Goal: Task Accomplishment & Management: Use online tool/utility

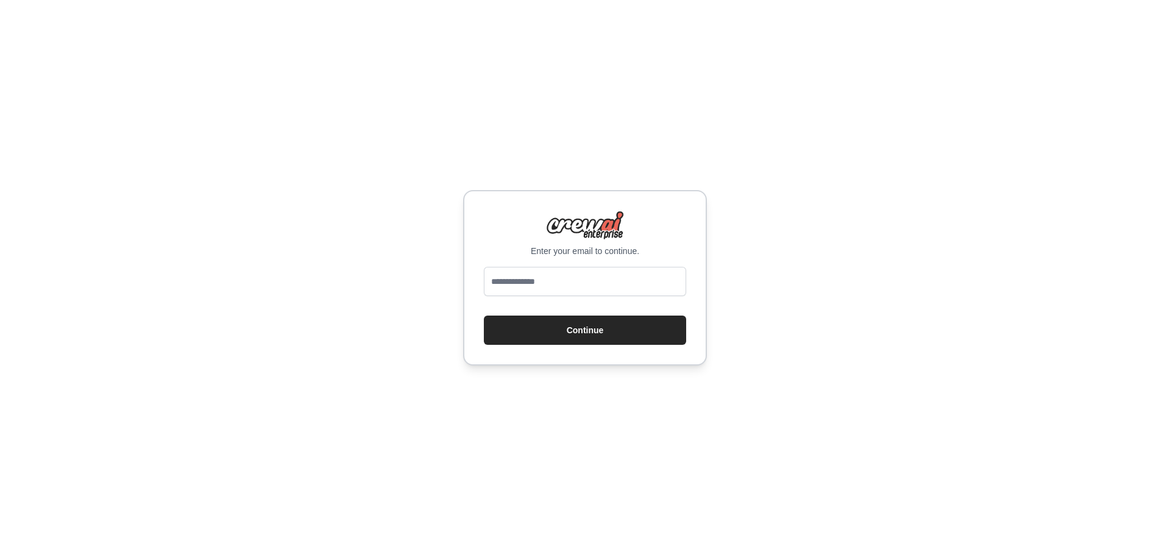
type input "**********"
click at [604, 327] on button "Continue" at bounding box center [585, 330] width 202 height 29
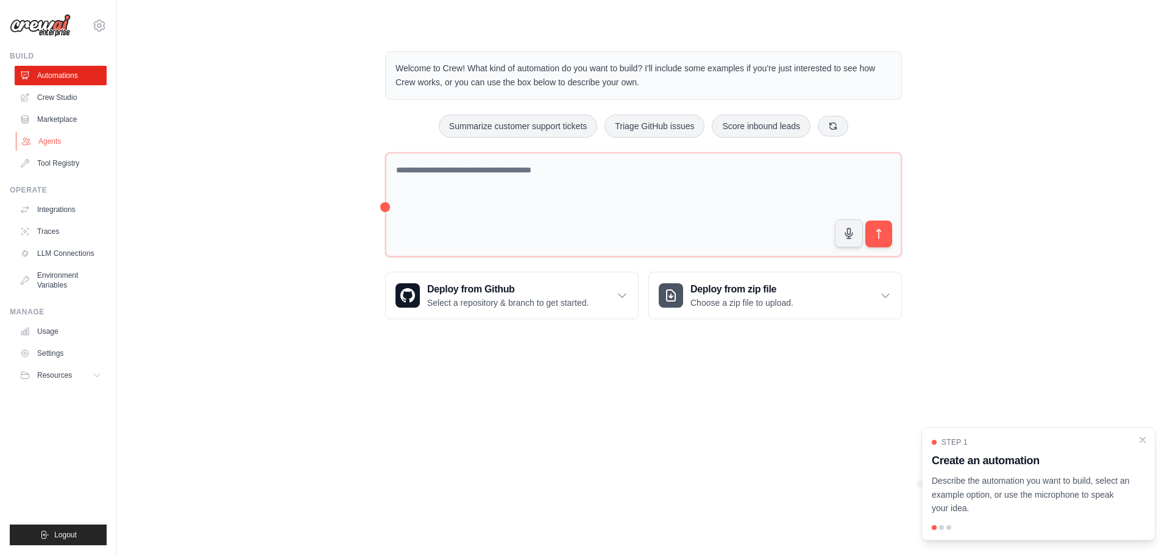
click at [51, 137] on link "Agents" at bounding box center [62, 141] width 92 height 19
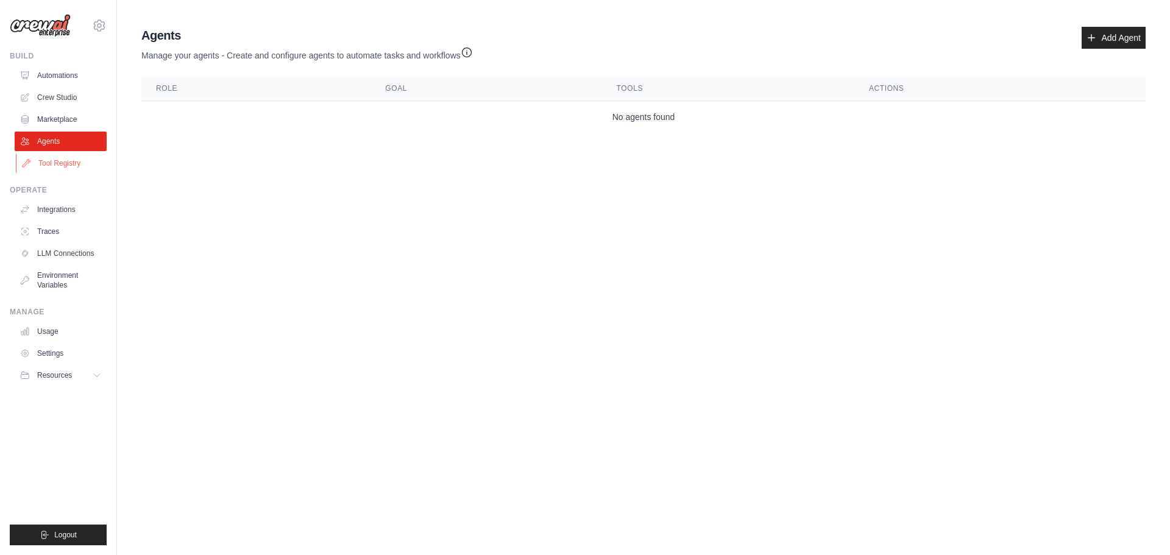
click at [62, 159] on link "Tool Registry" at bounding box center [62, 163] width 92 height 19
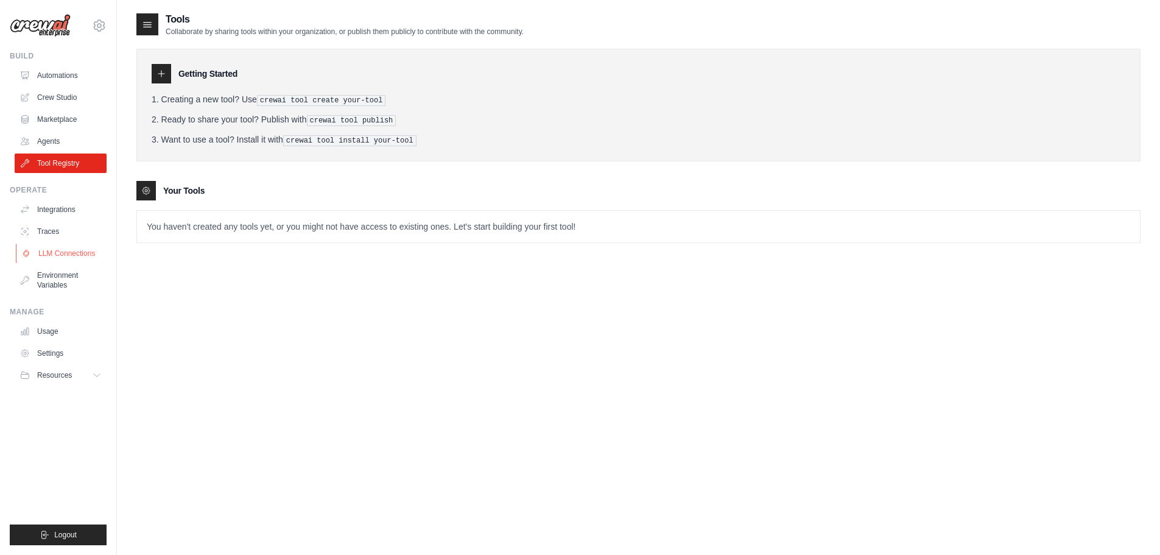
click at [81, 250] on link "LLM Connections" at bounding box center [62, 253] width 92 height 19
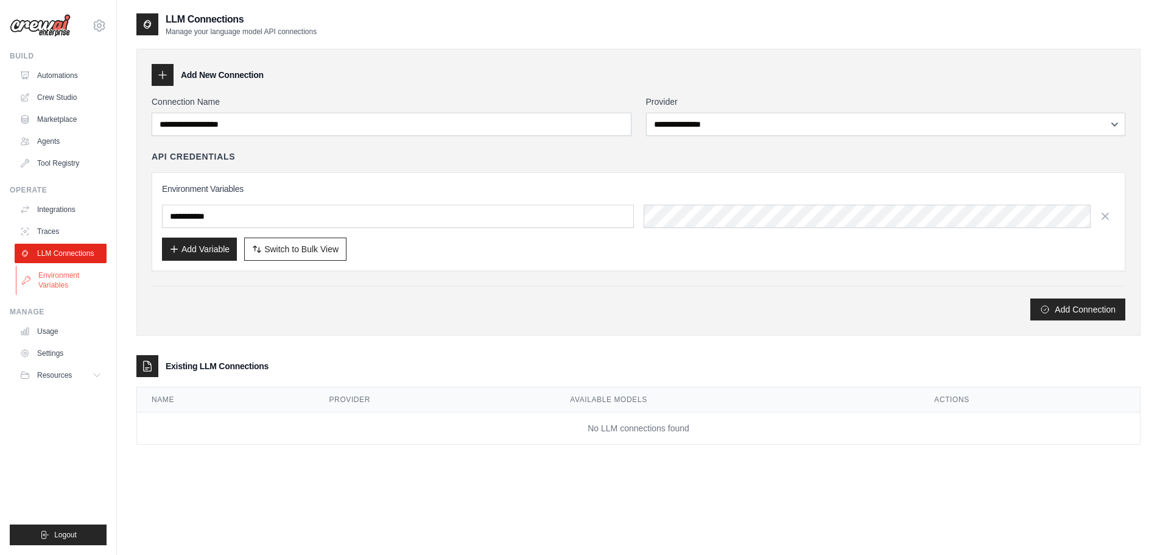
click at [68, 282] on link "Environment Variables" at bounding box center [62, 280] width 92 height 29
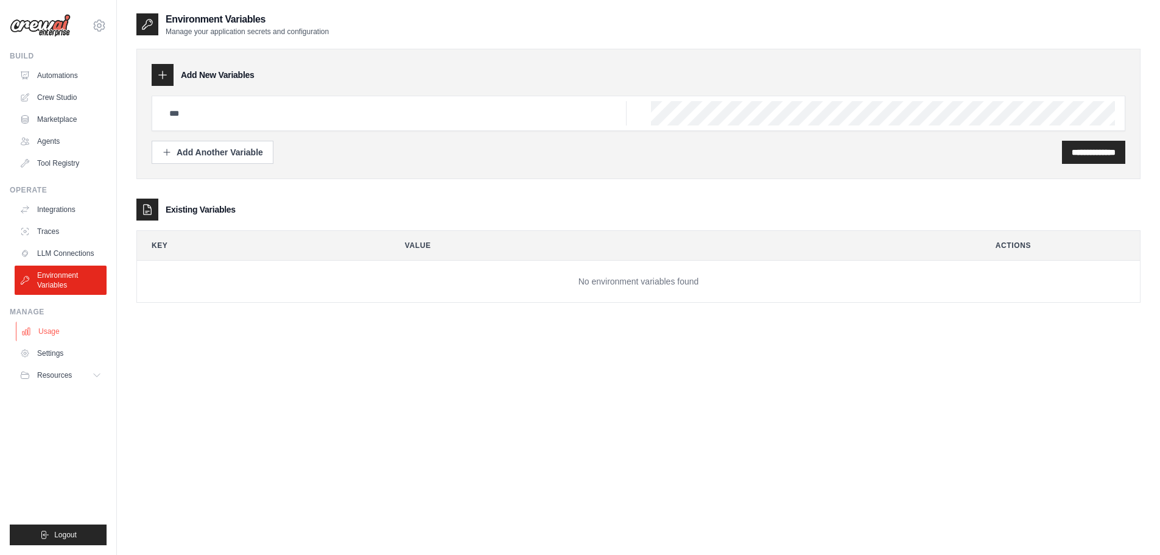
click at [53, 333] on link "Usage" at bounding box center [62, 331] width 92 height 19
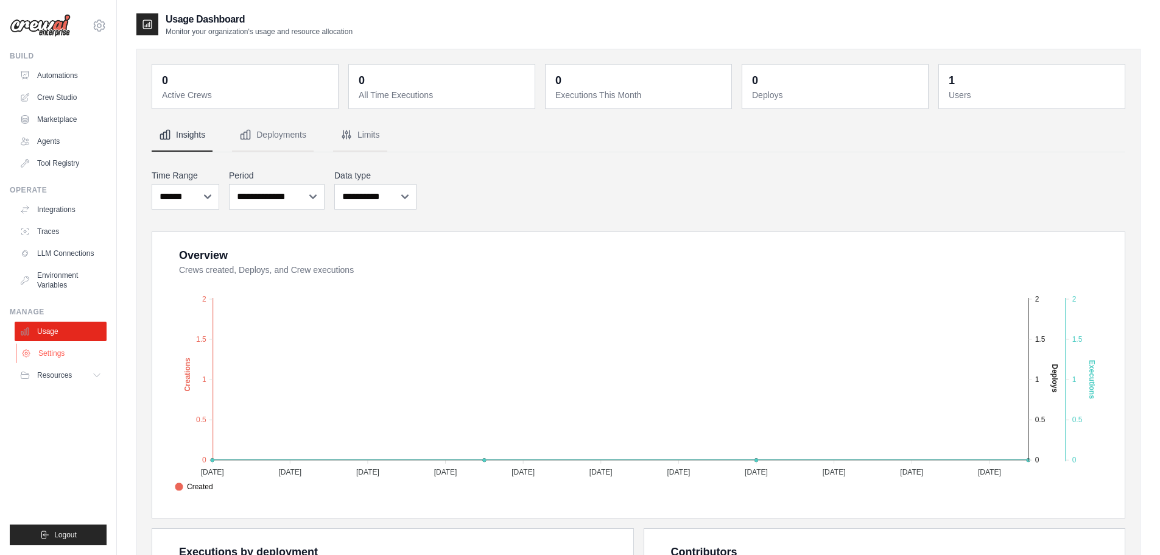
click at [60, 356] on link "Settings" at bounding box center [62, 353] width 92 height 19
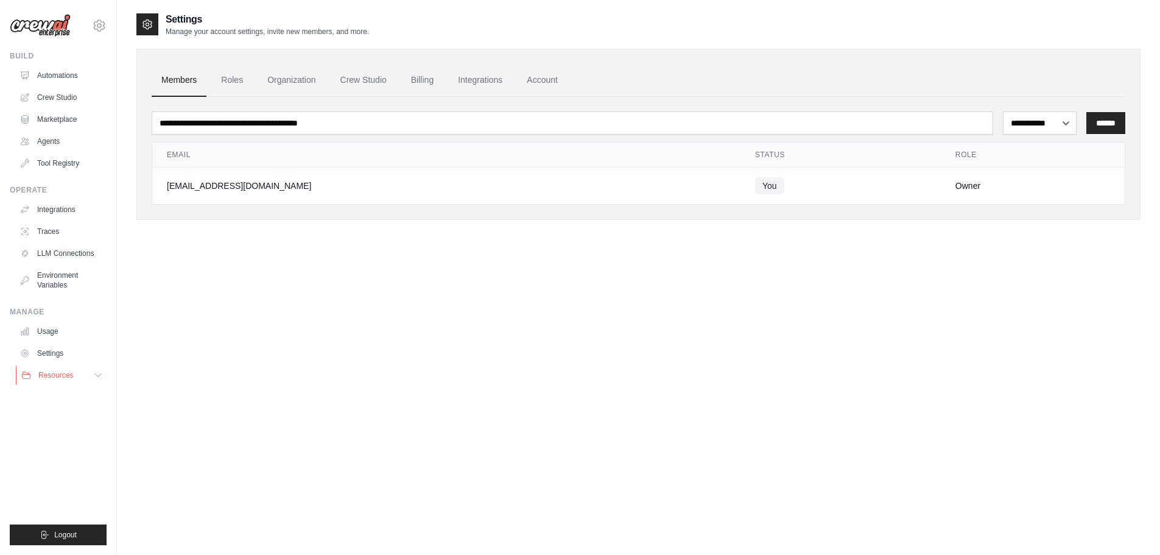
click at [57, 374] on span "Resources" at bounding box center [55, 375] width 35 height 10
drag, startPoint x: 96, startPoint y: 27, endPoint x: 94, endPoint y: 34, distance: 7.5
click at [96, 27] on icon at bounding box center [99, 25] width 15 height 15
click at [89, 83] on link "Settings" at bounding box center [99, 82] width 107 height 22
click at [96, 377] on icon at bounding box center [98, 375] width 10 height 10
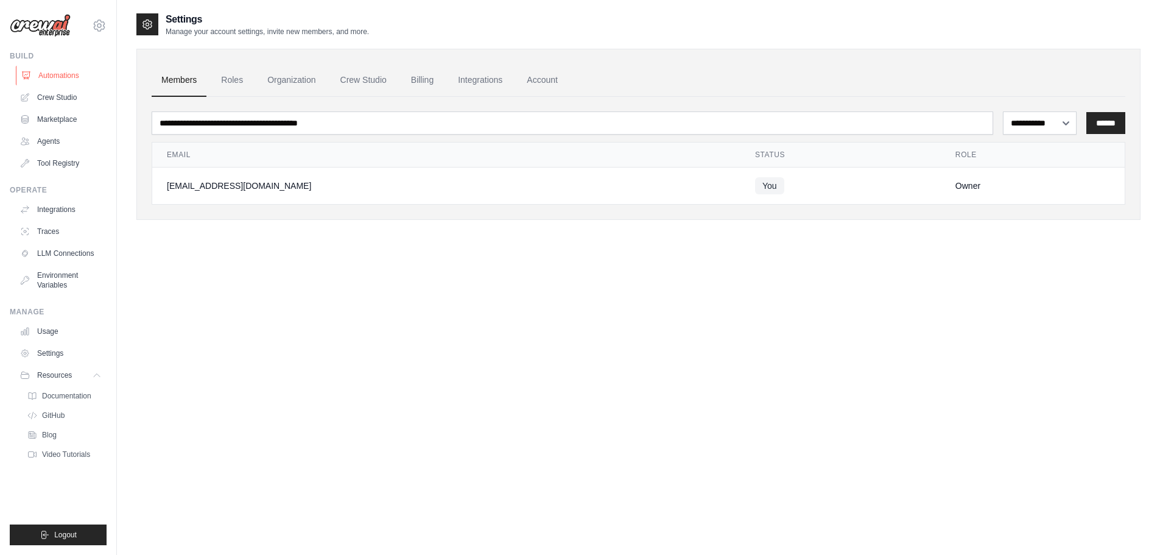
click at [69, 77] on link "Automations" at bounding box center [62, 75] width 92 height 19
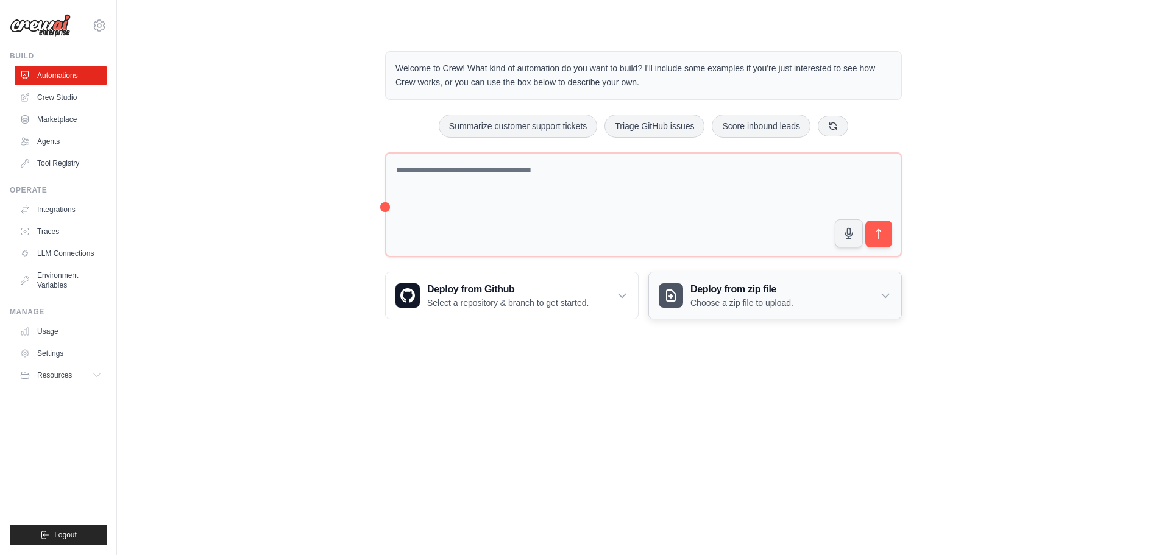
click at [893, 300] on div "Deploy from zip file Choose a zip file to upload." at bounding box center [775, 295] width 252 height 46
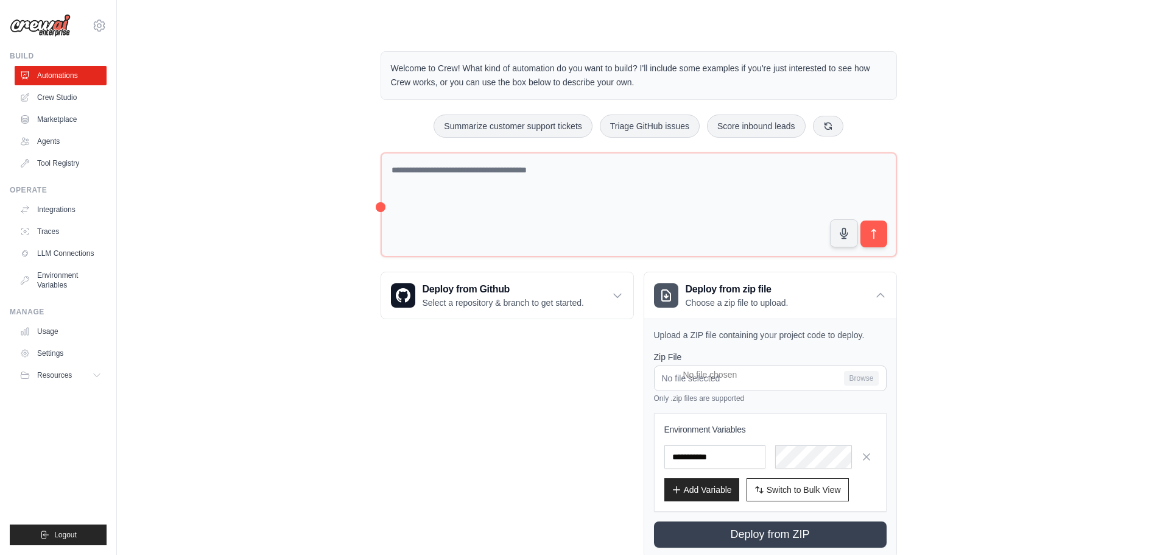
click at [996, 300] on div "Welcome to Crew! What kind of automation do you want to build? I'll include som…" at bounding box center [638, 305] width 1005 height 546
click at [879, 236] on icon "submit" at bounding box center [873, 234] width 13 height 13
click at [362, 325] on div "Welcome to Crew! What kind of automation do you want to build? I'll include som…" at bounding box center [638, 305] width 1005 height 546
click at [68, 96] on link "Crew Studio" at bounding box center [62, 97] width 92 height 19
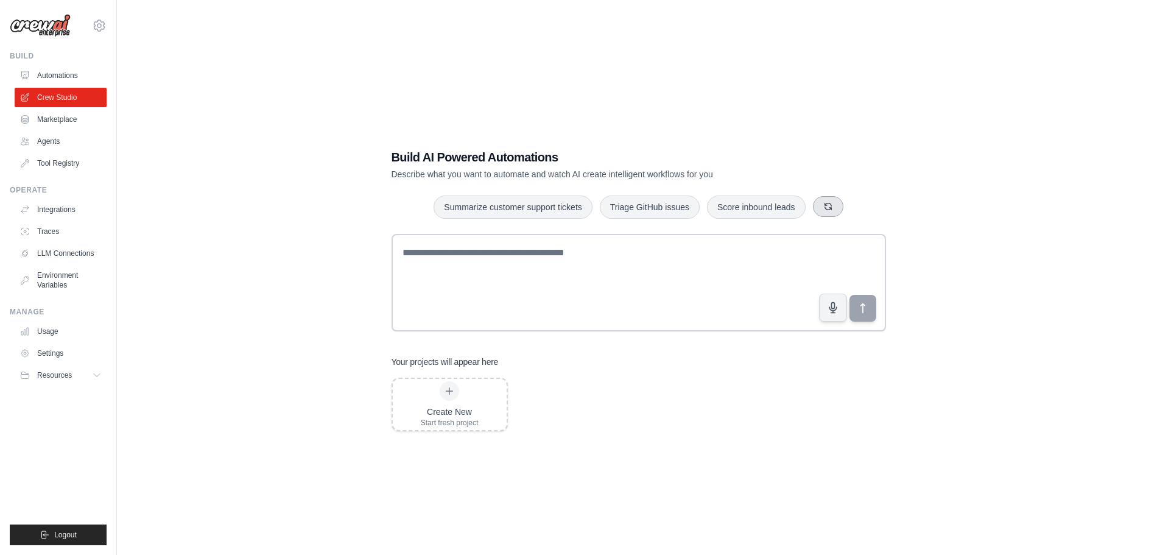
click at [830, 207] on icon "button" at bounding box center [829, 207] width 10 height 10
click at [857, 205] on icon "button" at bounding box center [857, 207] width 10 height 10
click at [448, 396] on div at bounding box center [449, 390] width 19 height 19
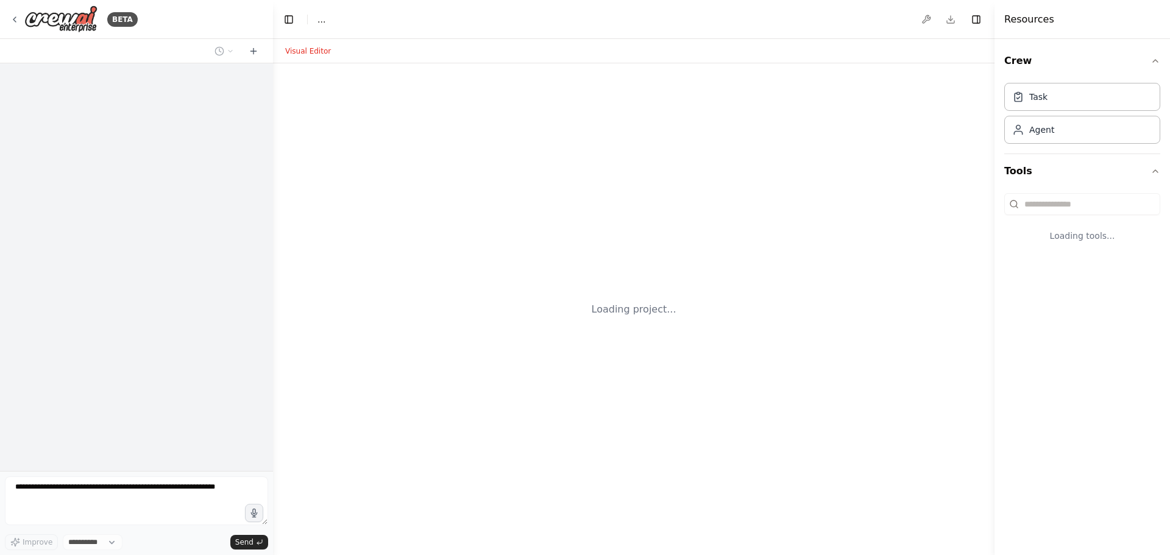
select select "****"
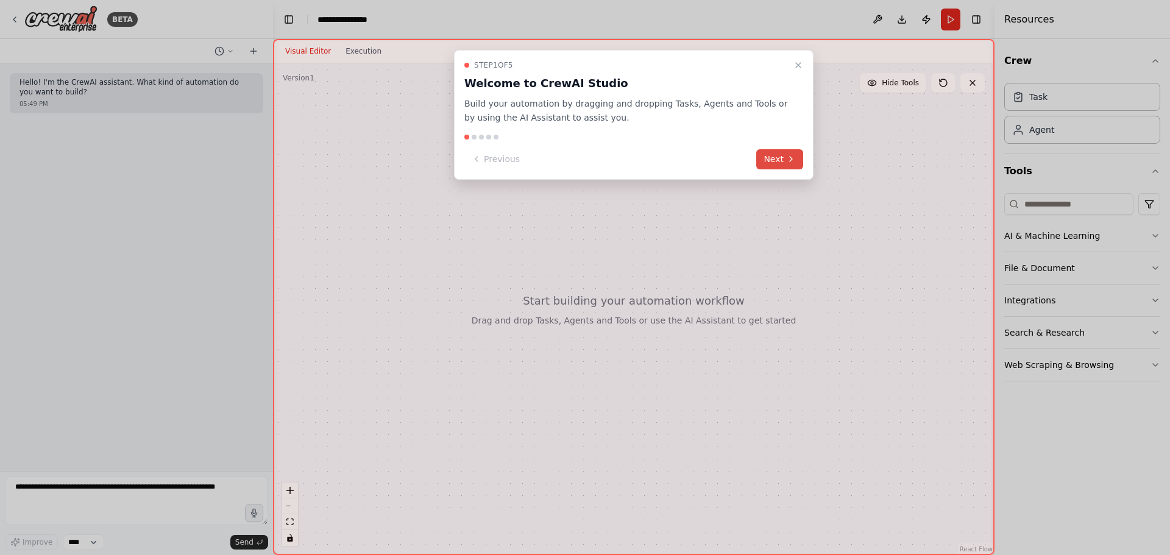
click at [788, 155] on icon at bounding box center [791, 159] width 10 height 10
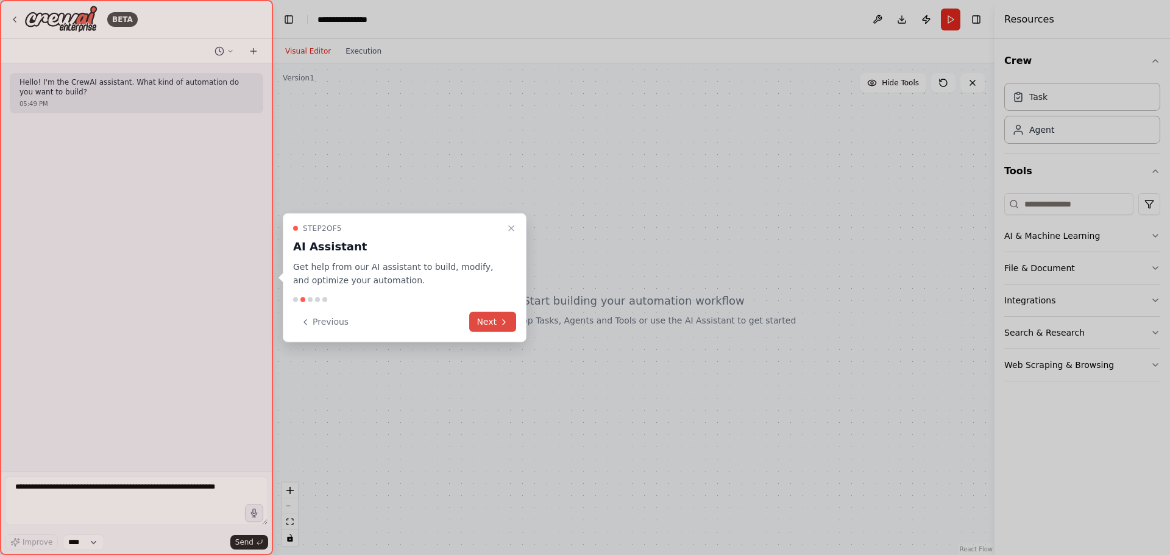
click at [506, 323] on icon at bounding box center [504, 322] width 10 height 10
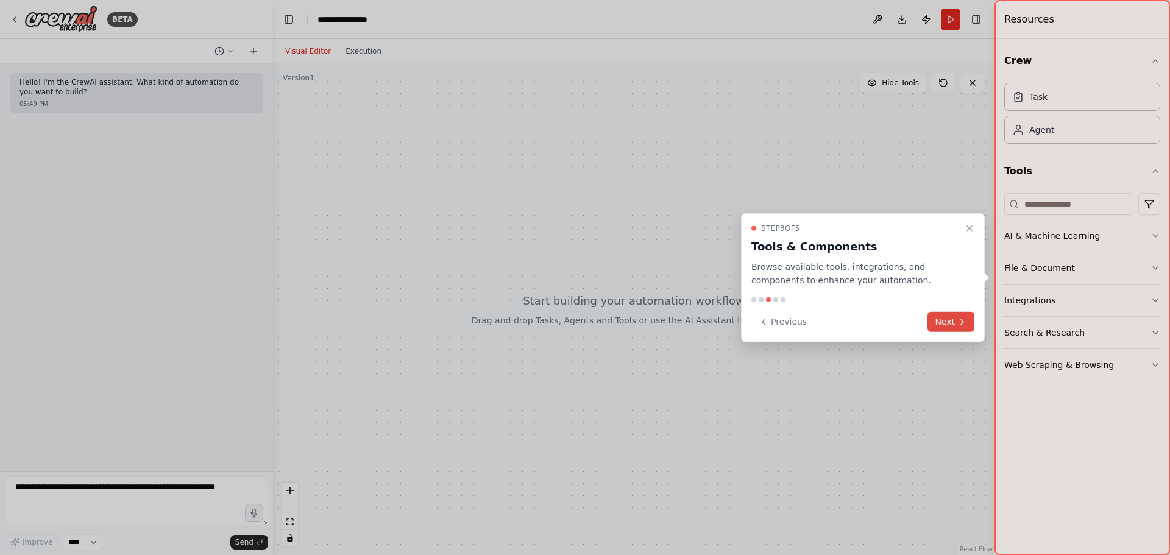
click at [950, 325] on button "Next" at bounding box center [950, 322] width 47 height 20
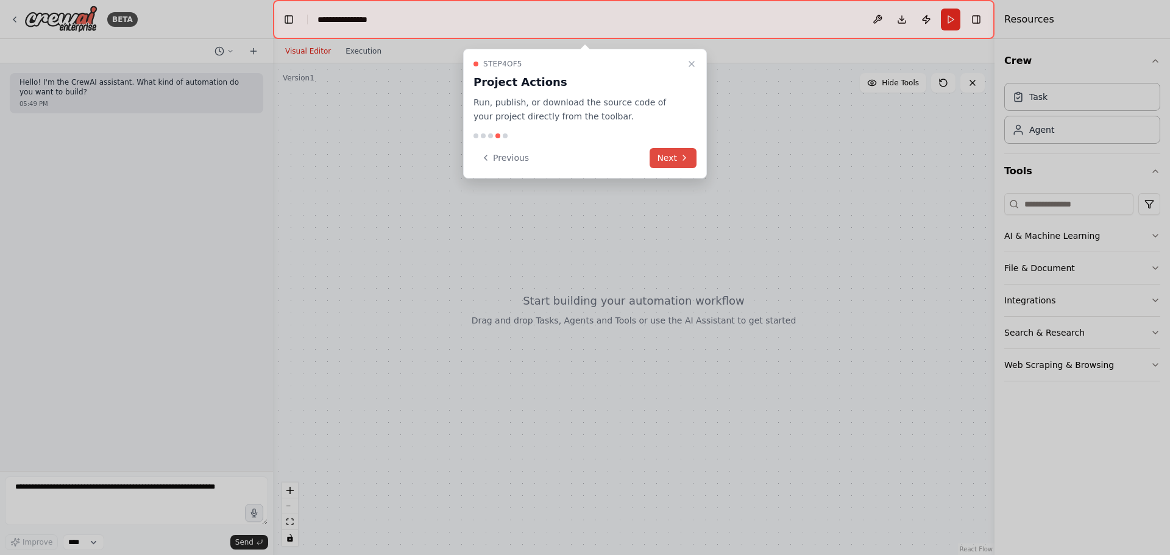
click at [682, 160] on icon at bounding box center [684, 158] width 10 height 10
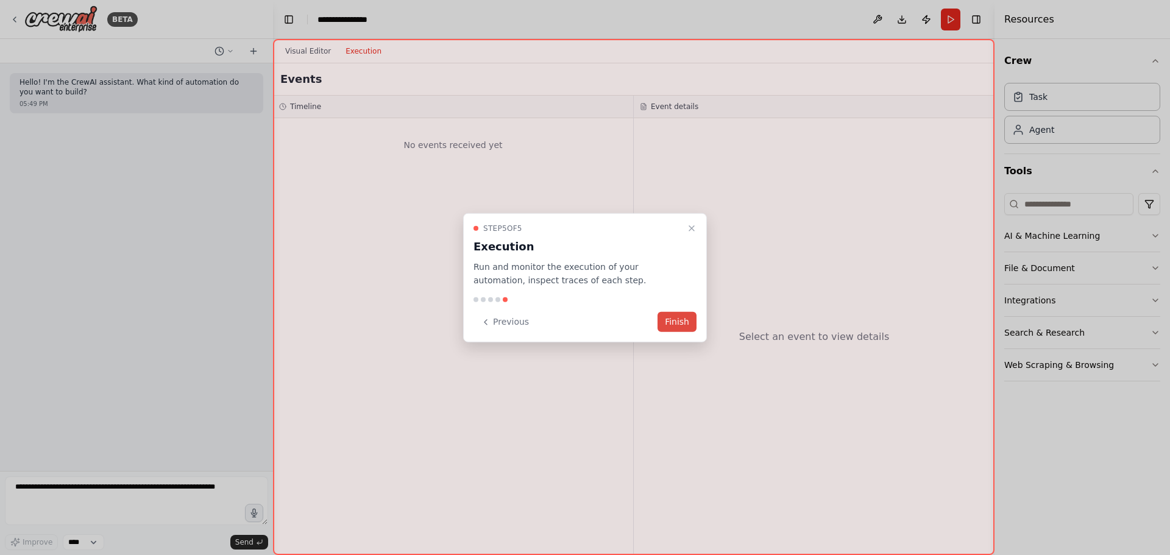
click at [683, 327] on button "Finish" at bounding box center [676, 322] width 39 height 20
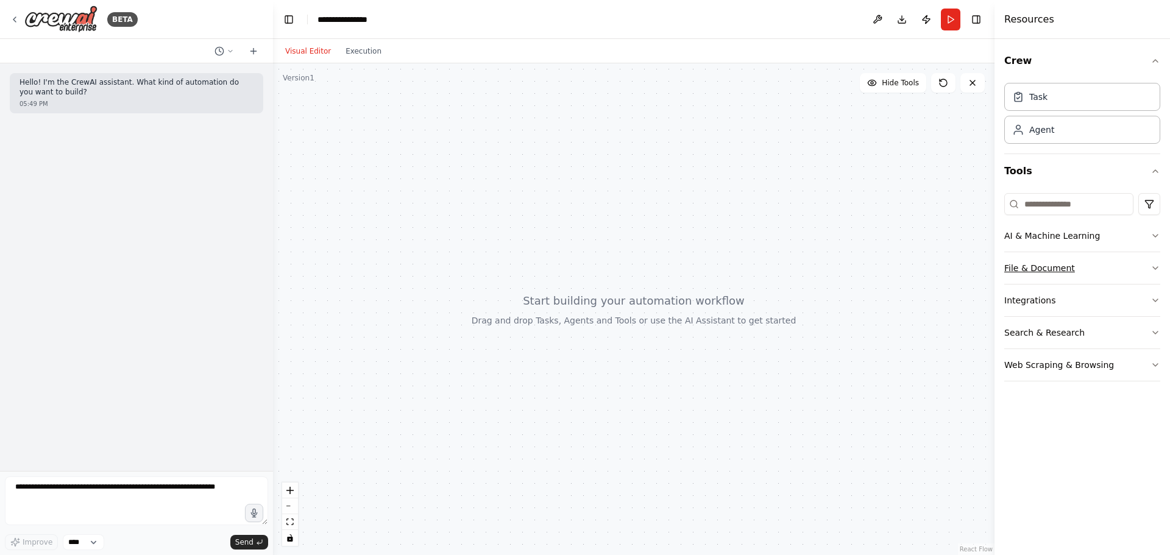
click at [1079, 269] on button "File & Document" at bounding box center [1082, 268] width 156 height 32
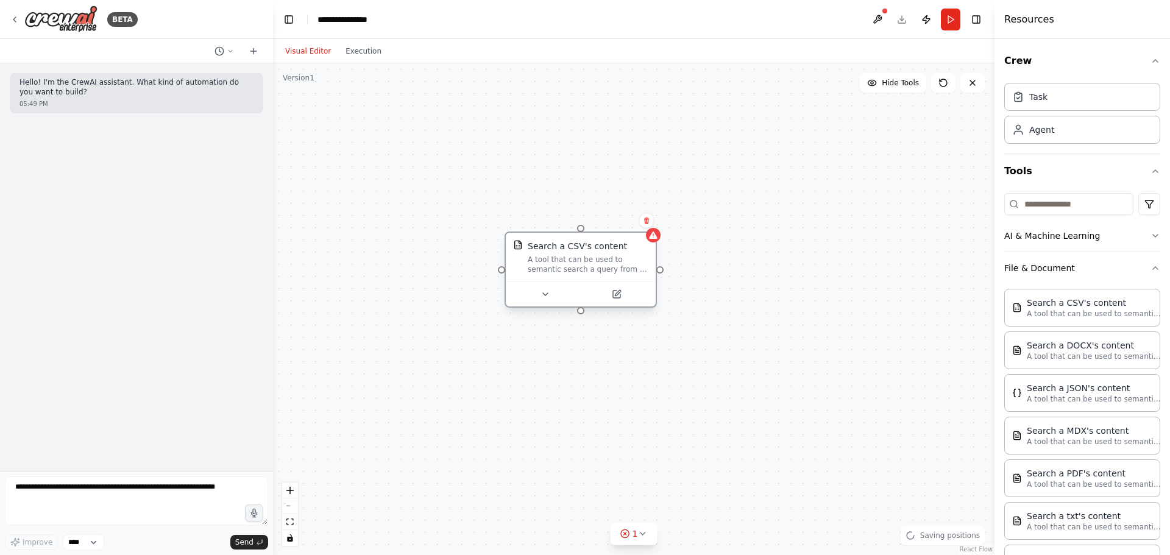
drag, startPoint x: 903, startPoint y: 318, endPoint x: 617, endPoint y: 278, distance: 288.5
click at [617, 278] on div "Search a CSV's content A tool that can be used to semantic search a query from …" at bounding box center [580, 269] width 152 height 76
